Goal: Task Accomplishment & Management: Use online tool/utility

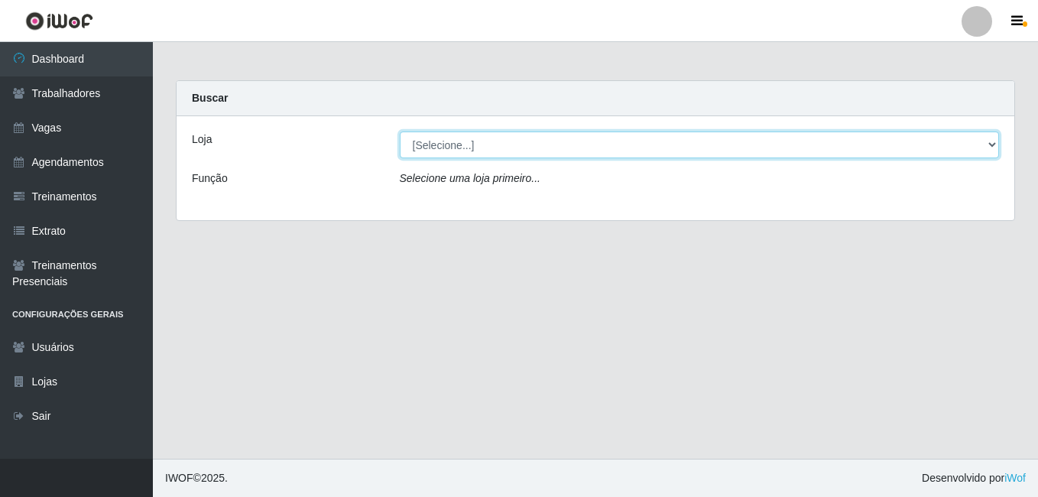
click at [990, 144] on select "[Selecione...] [GEOGRAPHIC_DATA] - [DATE][GEOGRAPHIC_DATA]" at bounding box center [700, 144] width 600 height 27
select select "471"
click at [400, 131] on select "[Selecione...] [GEOGRAPHIC_DATA] - [DATE][GEOGRAPHIC_DATA]" at bounding box center [700, 144] width 600 height 27
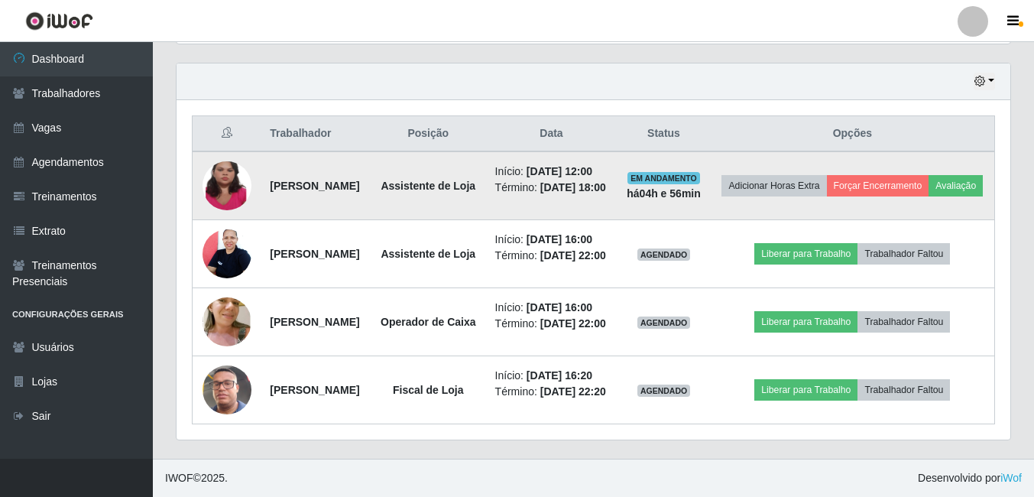
scroll to position [535, 0]
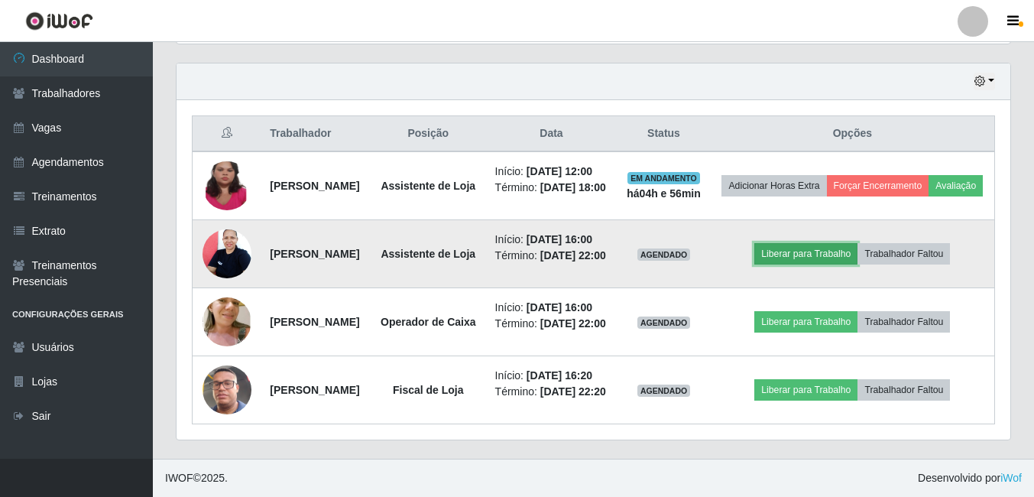
click at [812, 264] on button "Liberar para Trabalho" at bounding box center [805, 253] width 103 height 21
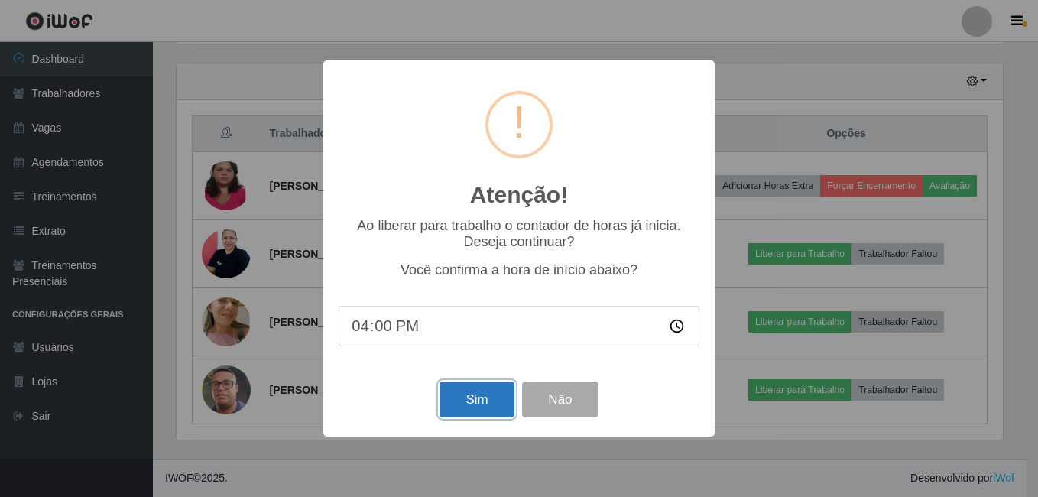
click at [474, 393] on button "Sim" at bounding box center [476, 399] width 74 height 36
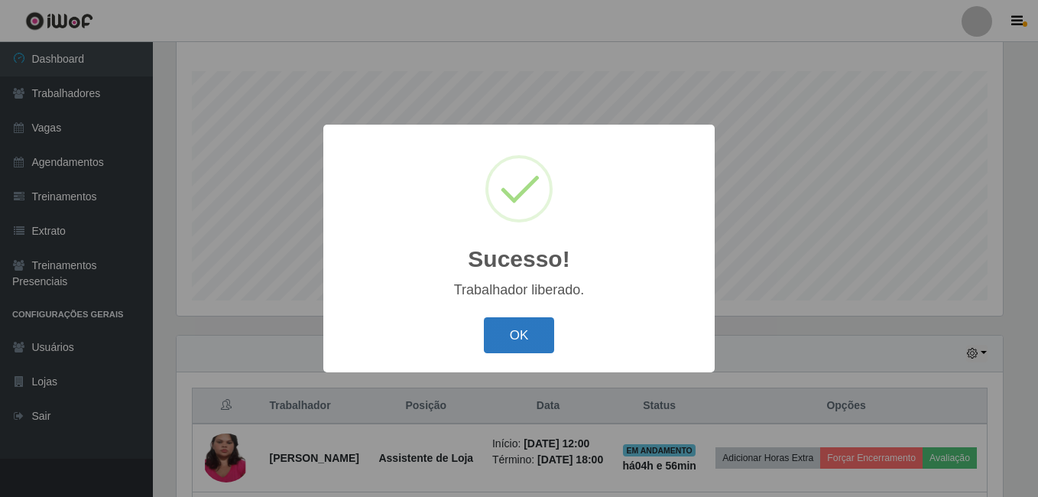
click at [509, 330] on button "OK" at bounding box center [519, 335] width 71 height 36
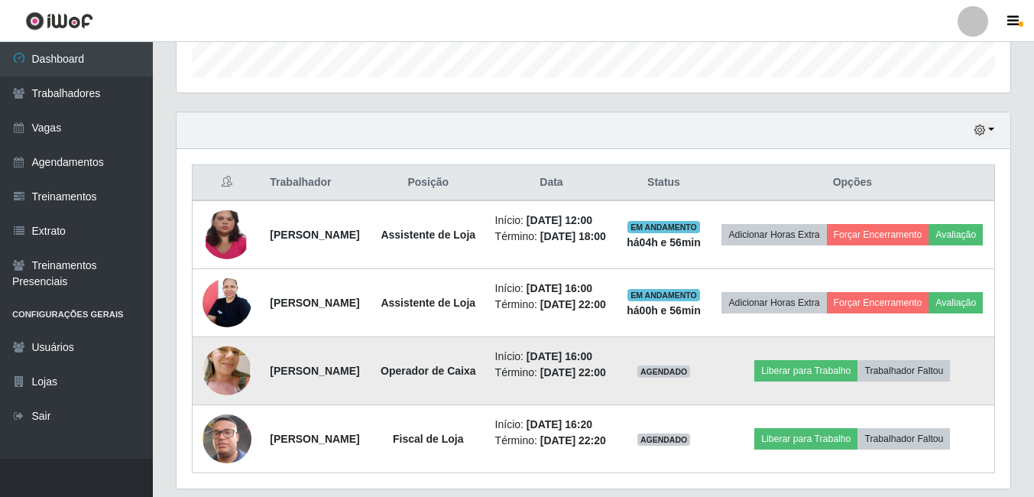
scroll to position [475, 0]
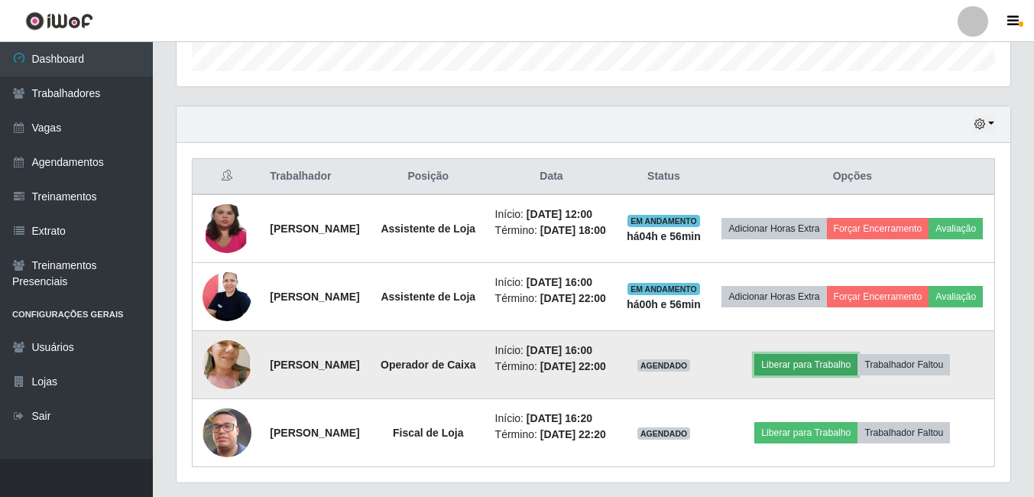
click at [818, 375] on button "Liberar para Trabalho" at bounding box center [805, 364] width 103 height 21
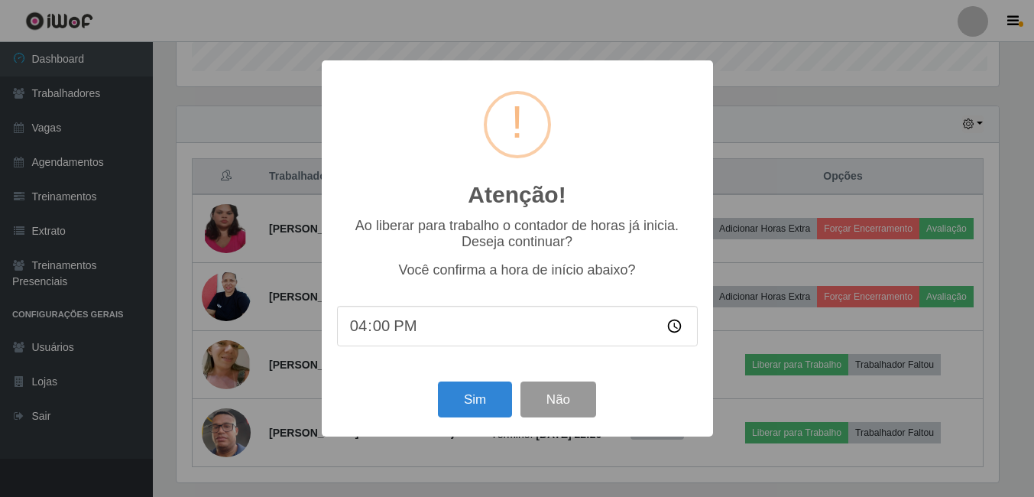
scroll to position [317, 826]
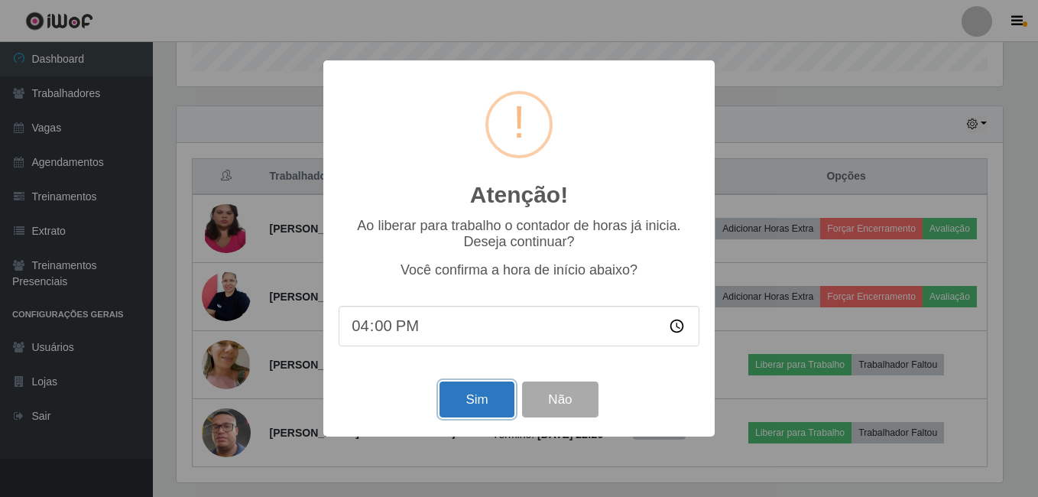
click at [462, 396] on button "Sim" at bounding box center [476, 399] width 74 height 36
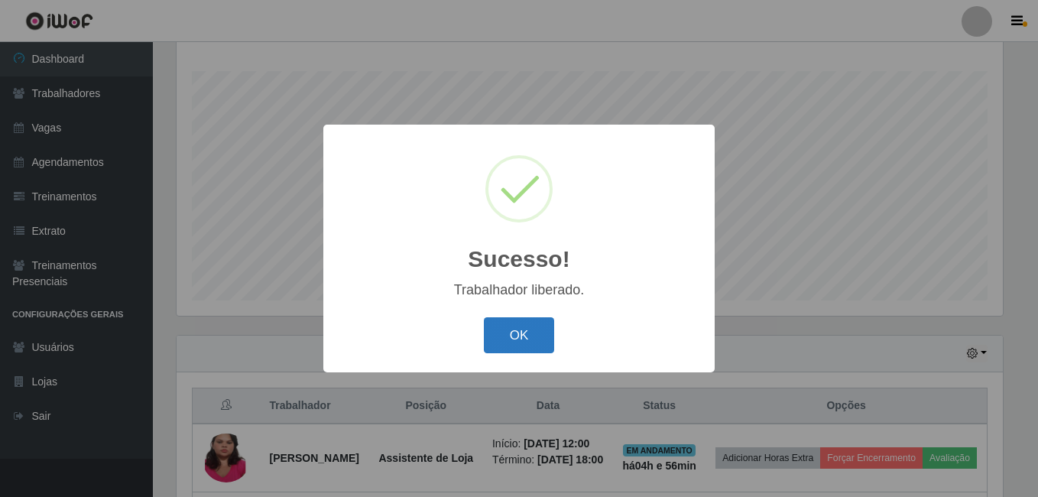
click at [526, 333] on button "OK" at bounding box center [519, 335] width 71 height 36
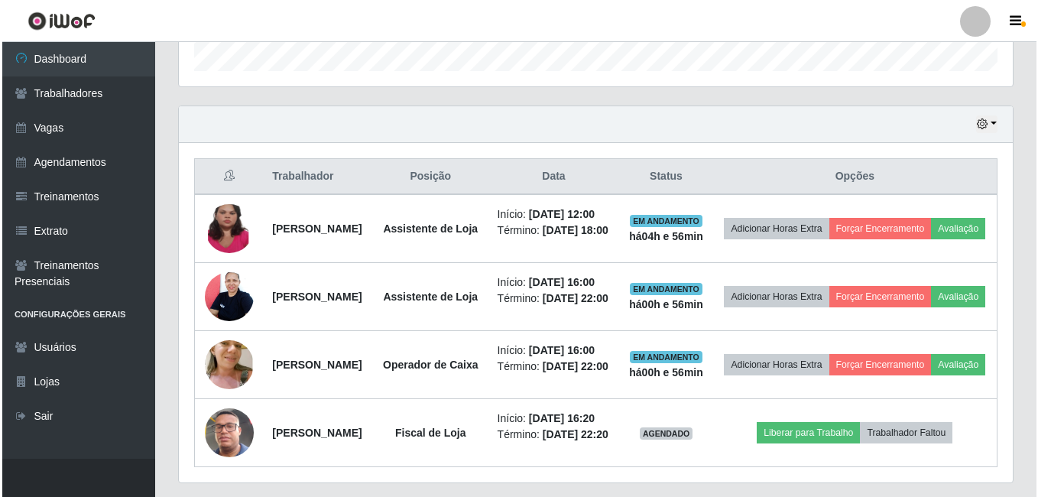
scroll to position [628, 0]
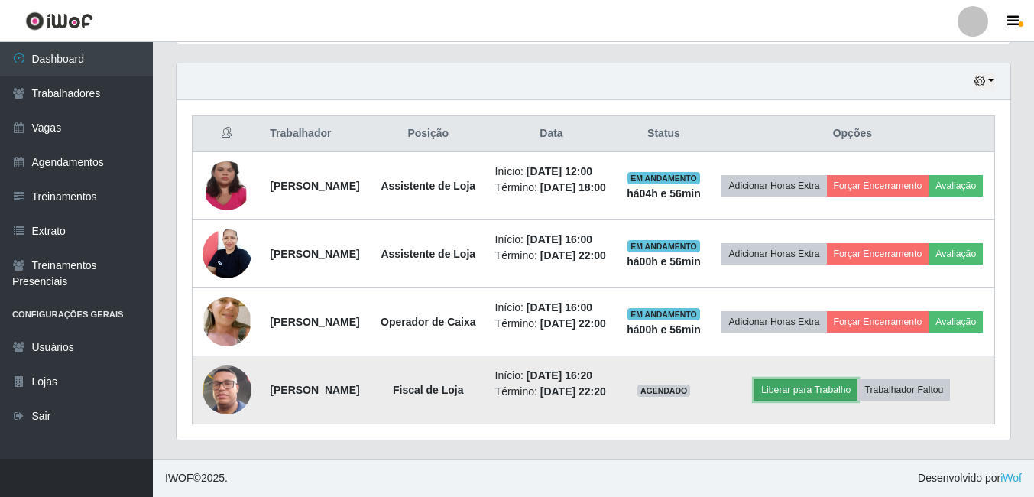
click at [806, 379] on button "Liberar para Trabalho" at bounding box center [805, 389] width 103 height 21
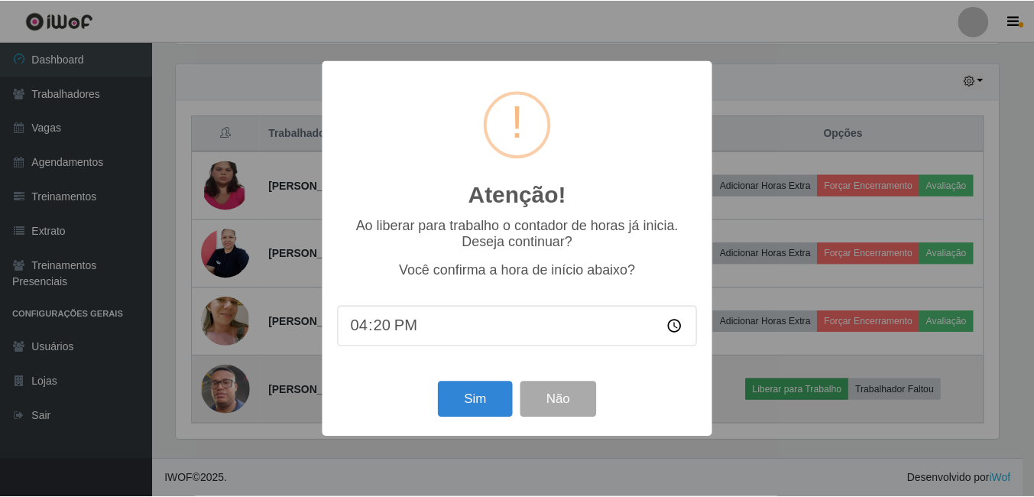
scroll to position [317, 826]
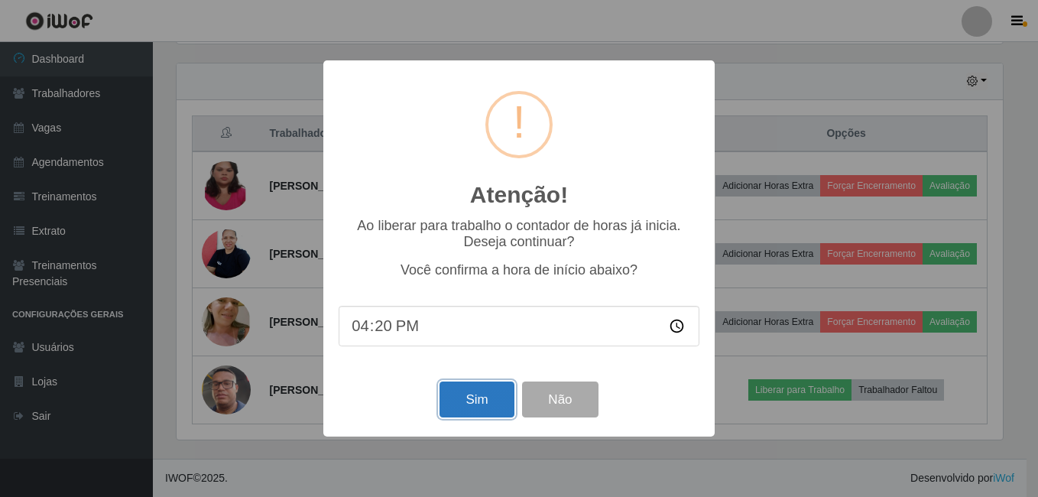
click at [498, 407] on button "Sim" at bounding box center [476, 399] width 74 height 36
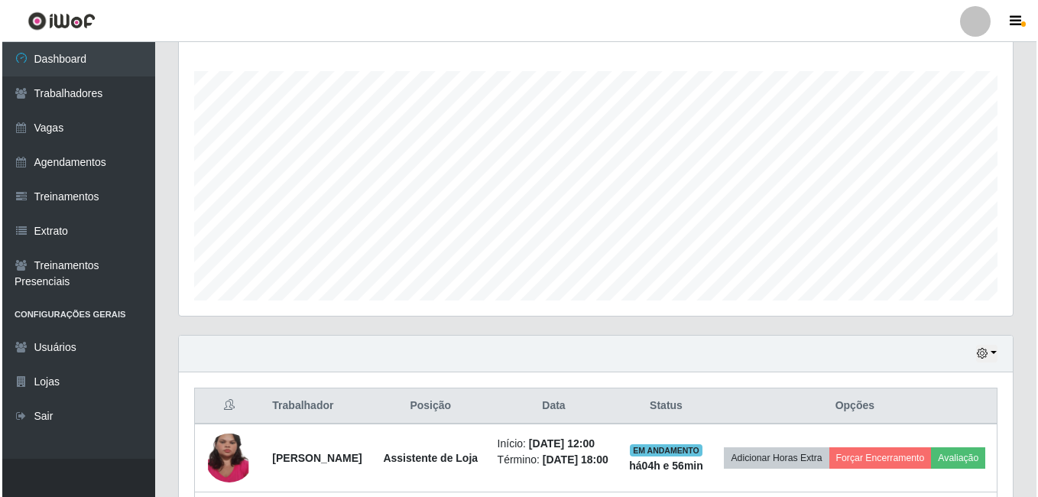
scroll to position [0, 0]
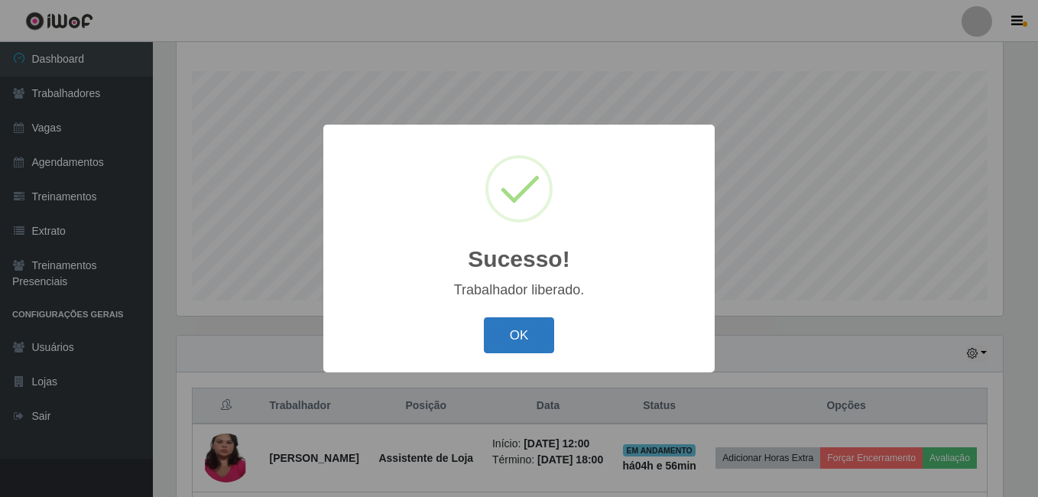
click at [523, 323] on button "OK" at bounding box center [519, 335] width 71 height 36
